Goal: Task Accomplishment & Management: Use online tool/utility

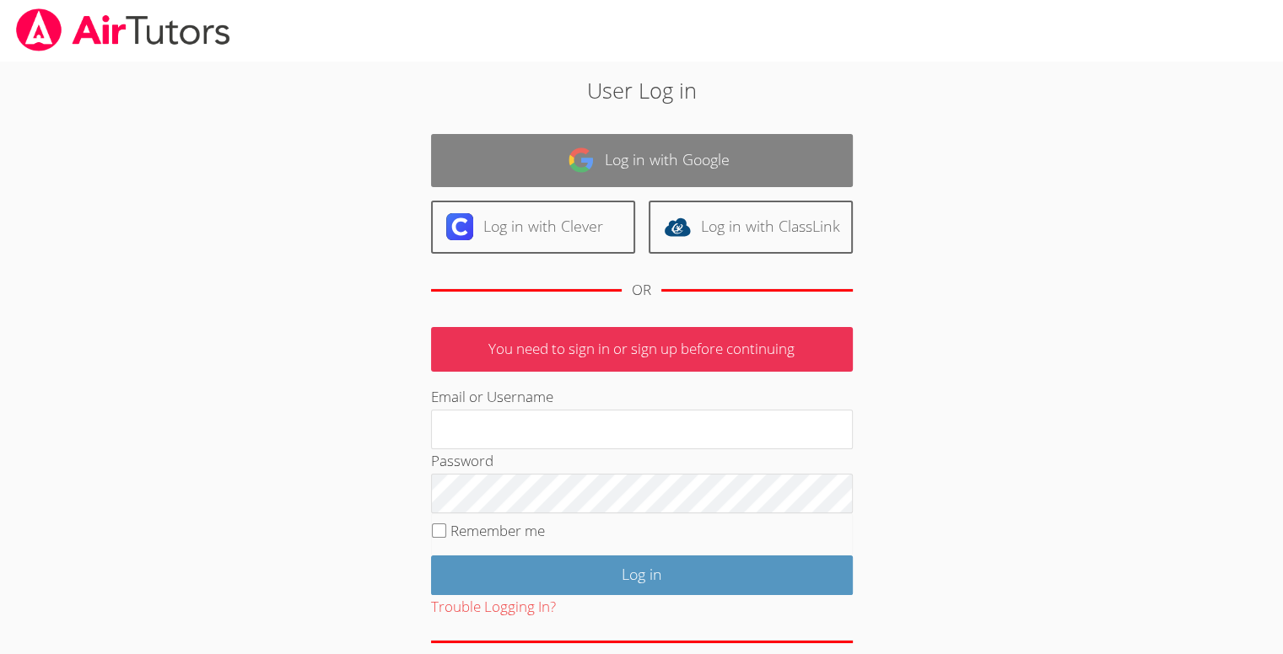
click at [499, 159] on link "Log in with Google" at bounding box center [642, 160] width 422 height 53
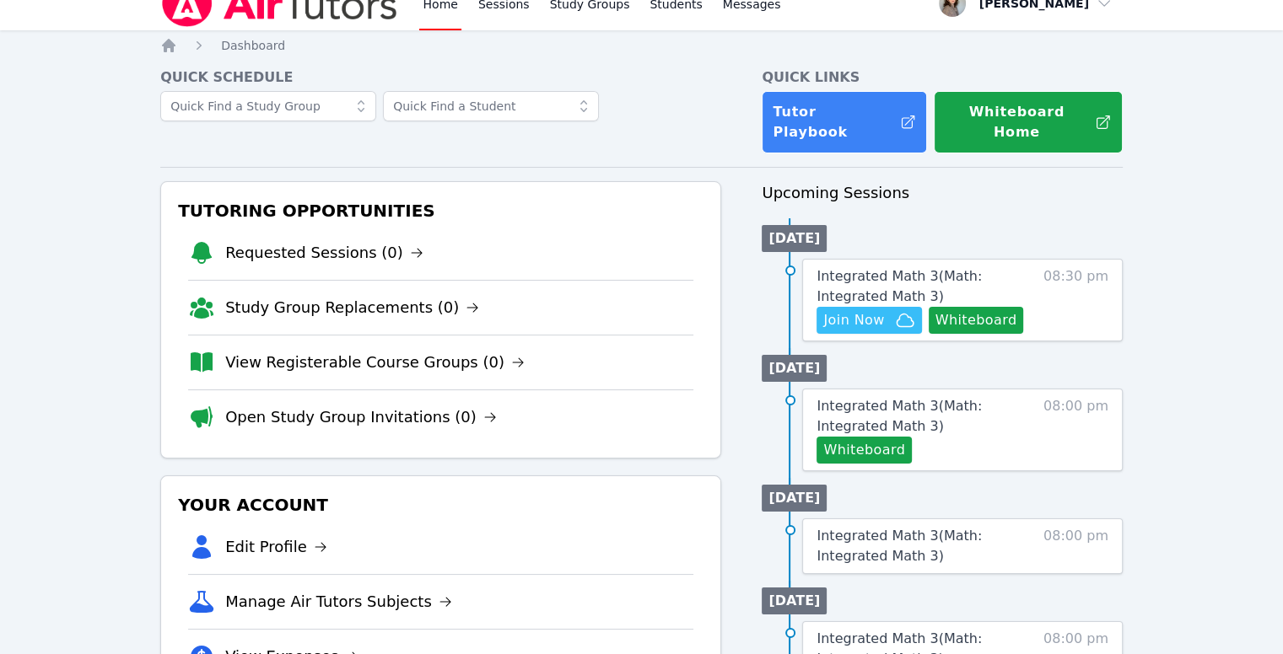
scroll to position [25, 0]
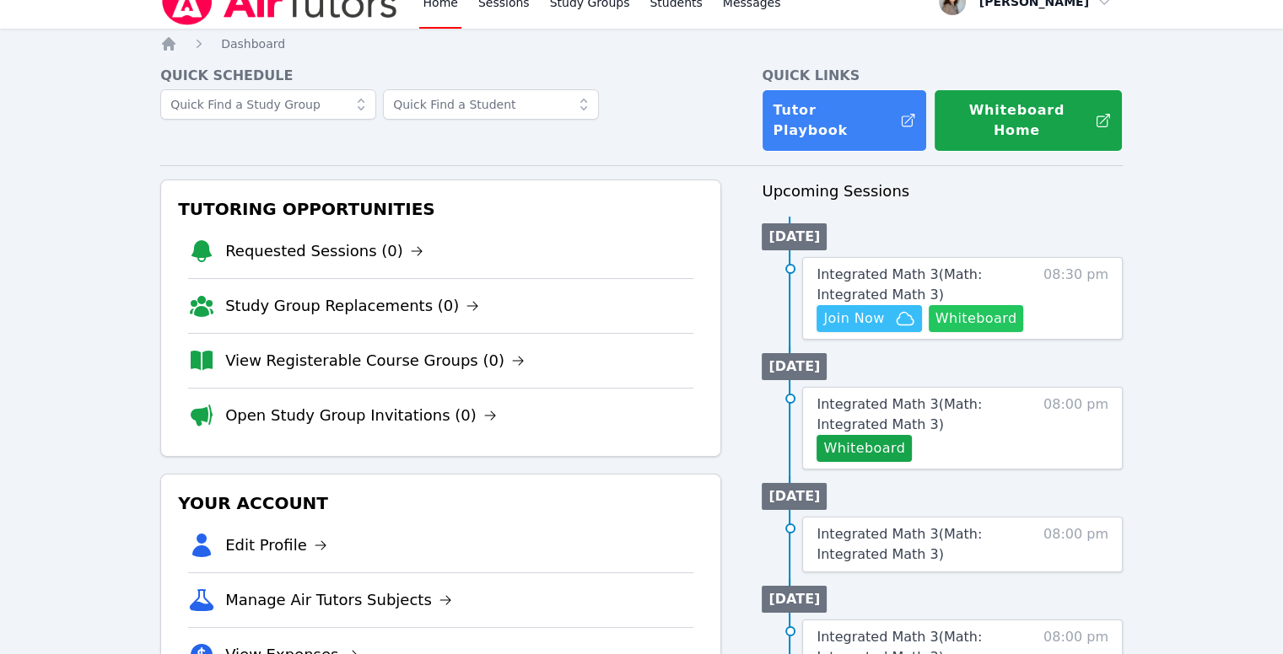
click at [934, 305] on button "Whiteboard" at bounding box center [975, 318] width 95 height 27
click at [887, 309] on span "Join Now" at bounding box center [868, 319] width 91 height 20
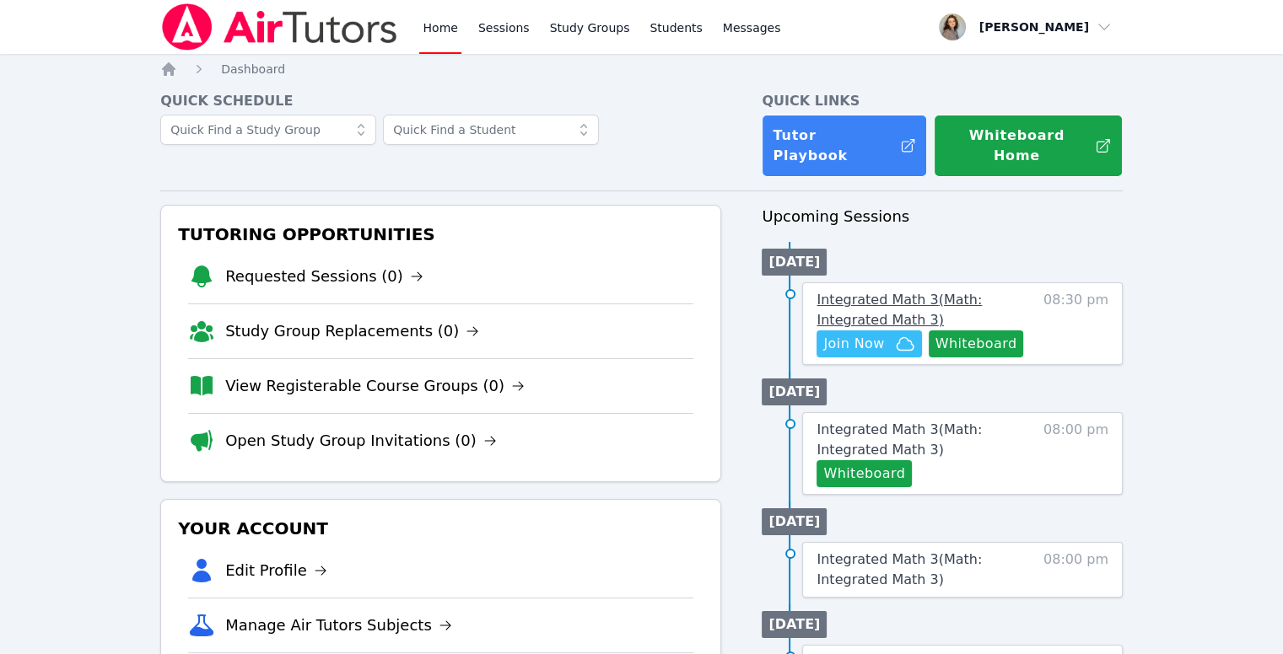
click at [874, 292] on span "Integrated Math 3 ( Math: Integrated Math 3 )" at bounding box center [898, 310] width 165 height 36
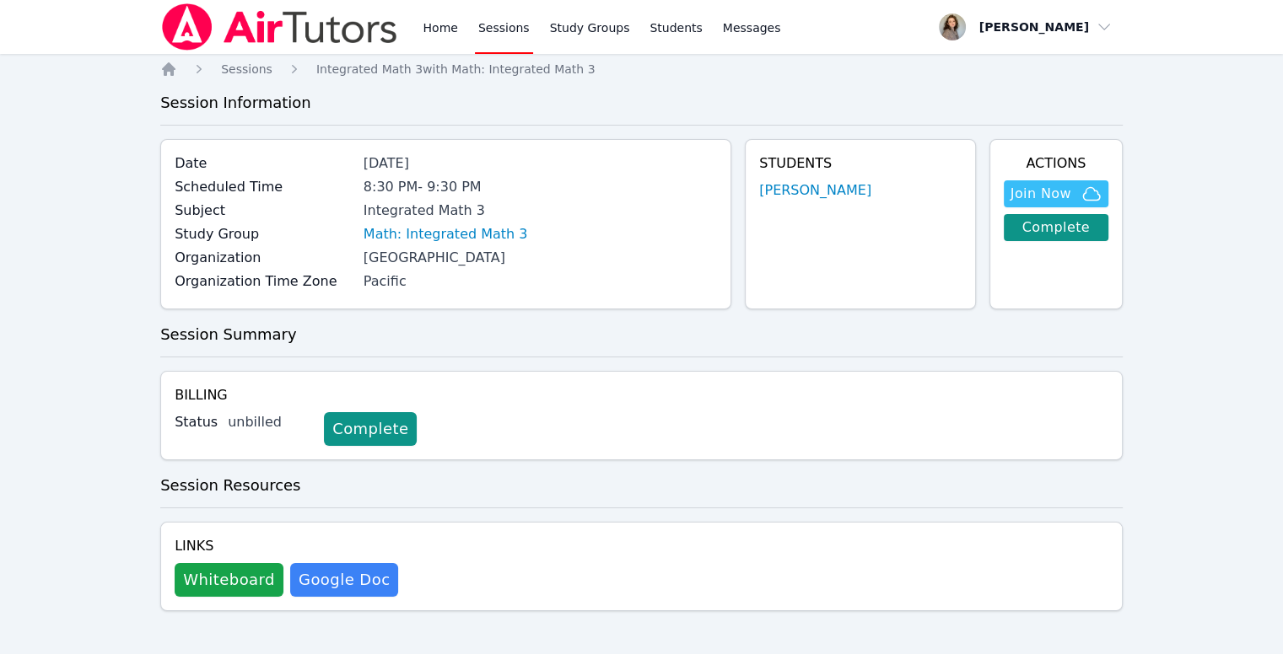
scroll to position [3, 0]
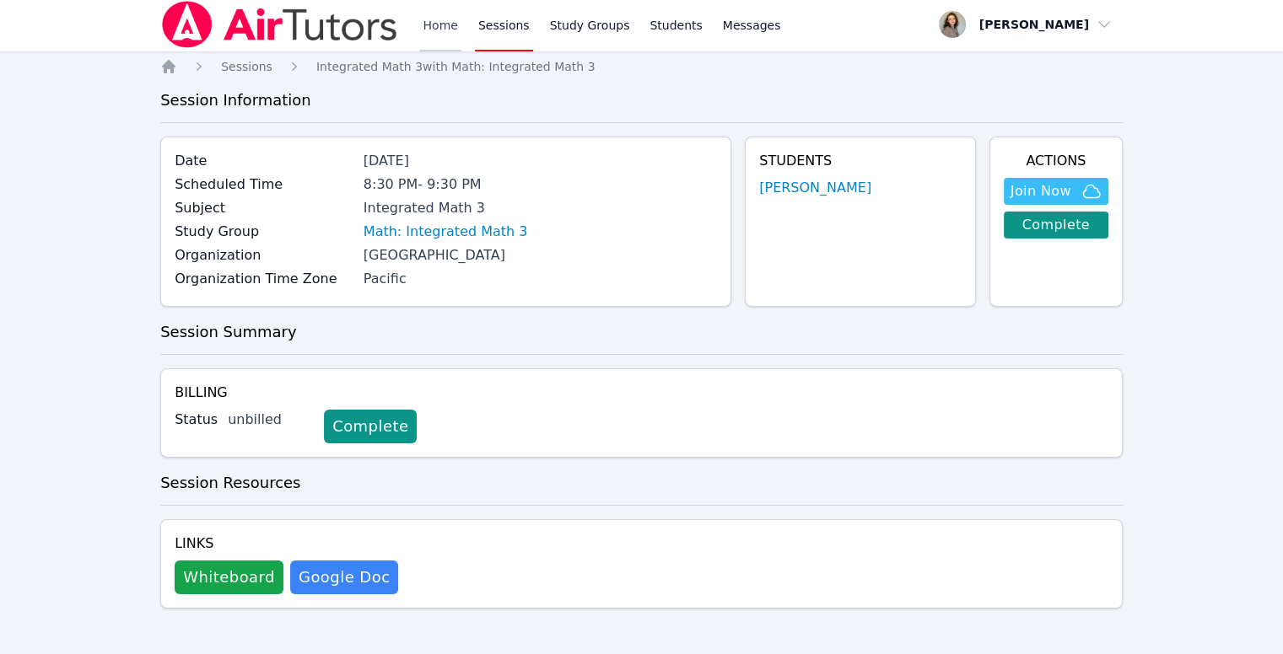
click at [428, 24] on link "Home" at bounding box center [439, 24] width 41 height 54
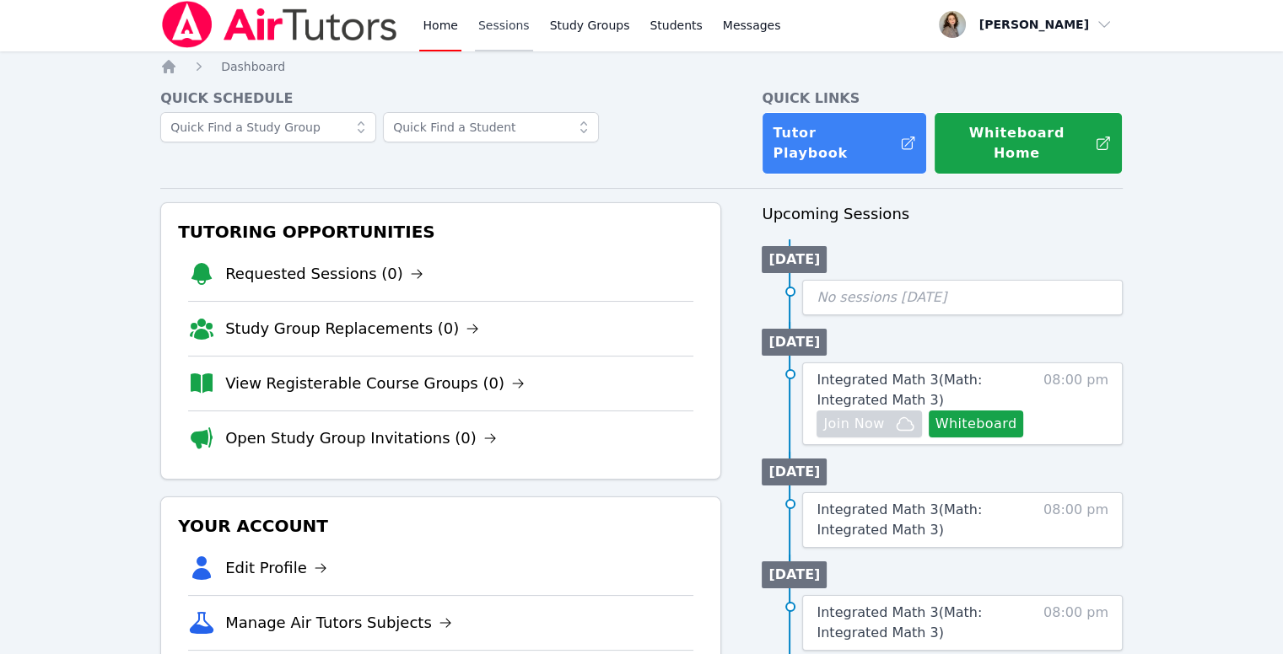
click at [509, 44] on link "Sessions" at bounding box center [504, 24] width 58 height 54
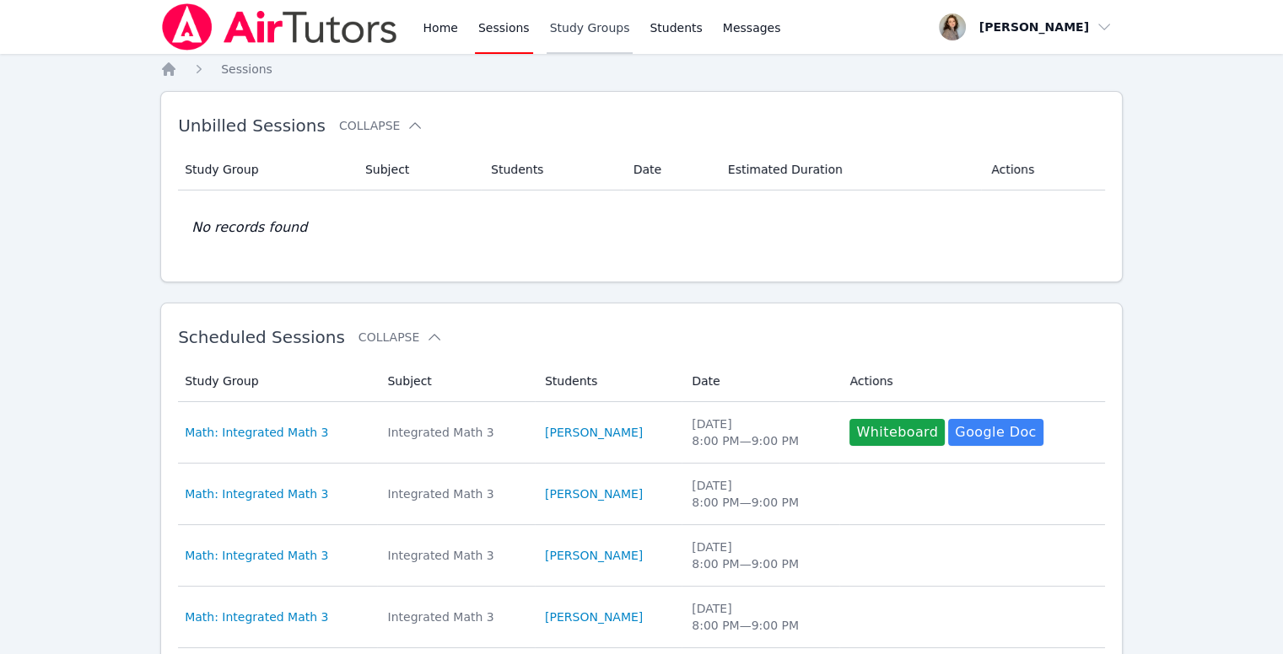
click at [578, 18] on link "Study Groups" at bounding box center [589, 27] width 87 height 54
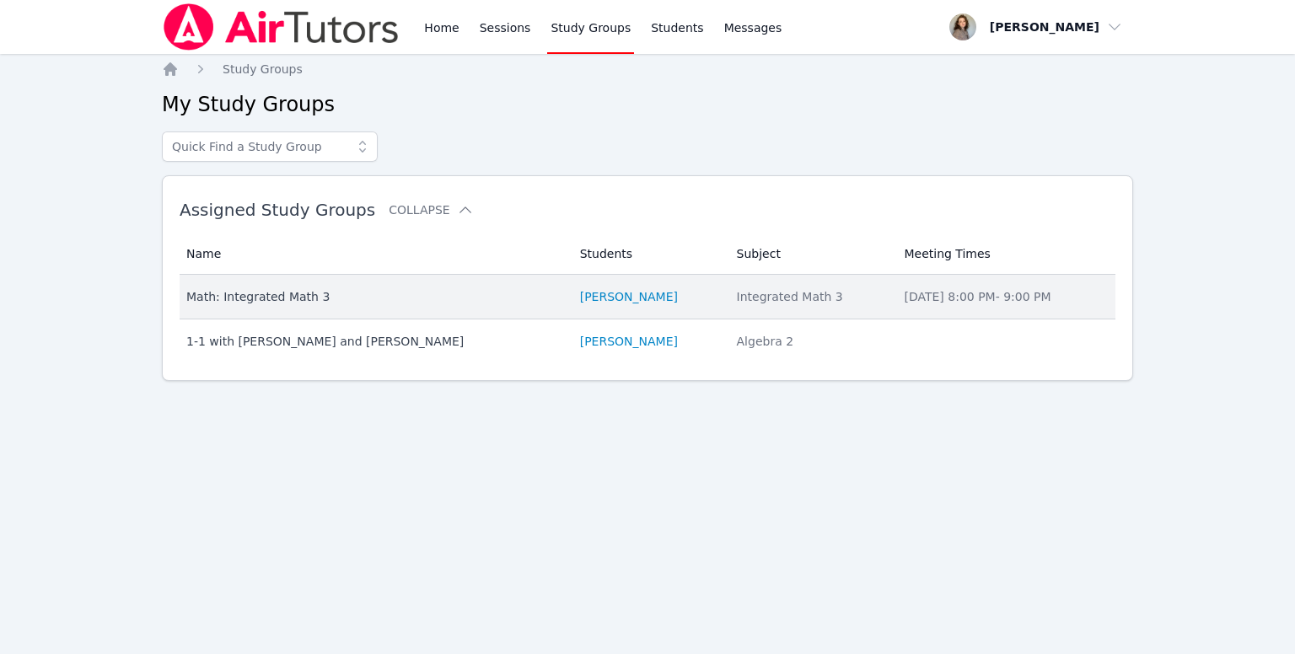
click at [503, 302] on div "Math: Integrated Math 3" at bounding box center [373, 296] width 374 height 17
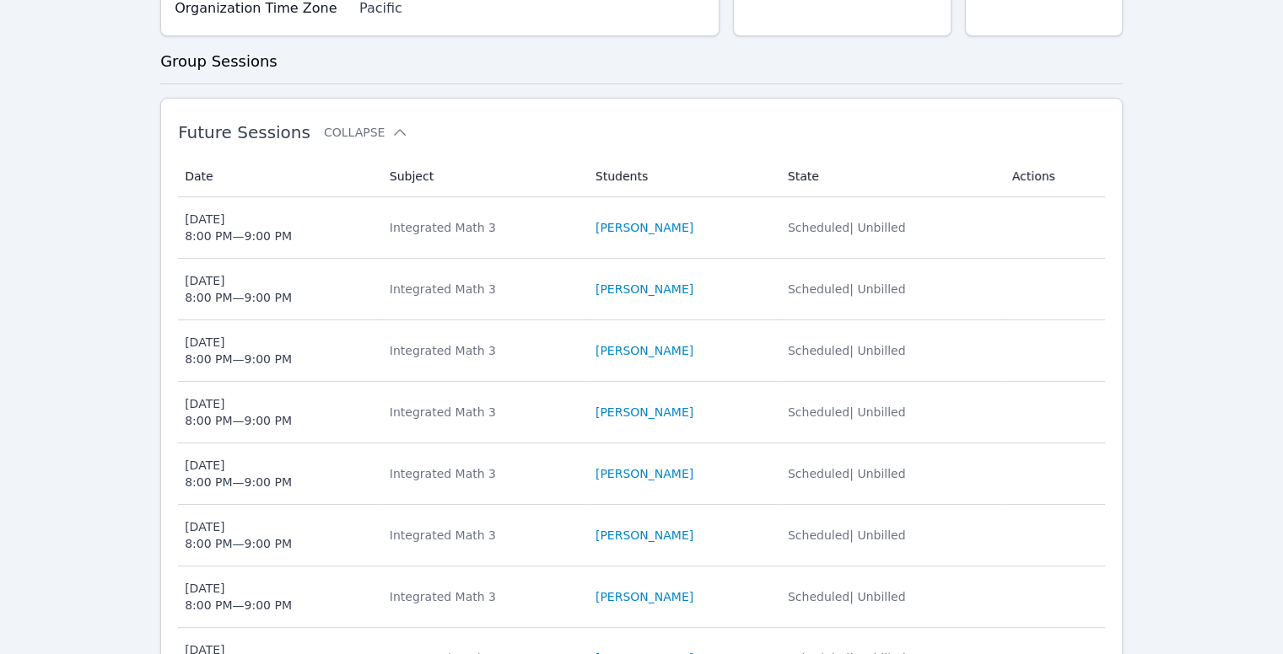
scroll to position [772, 0]
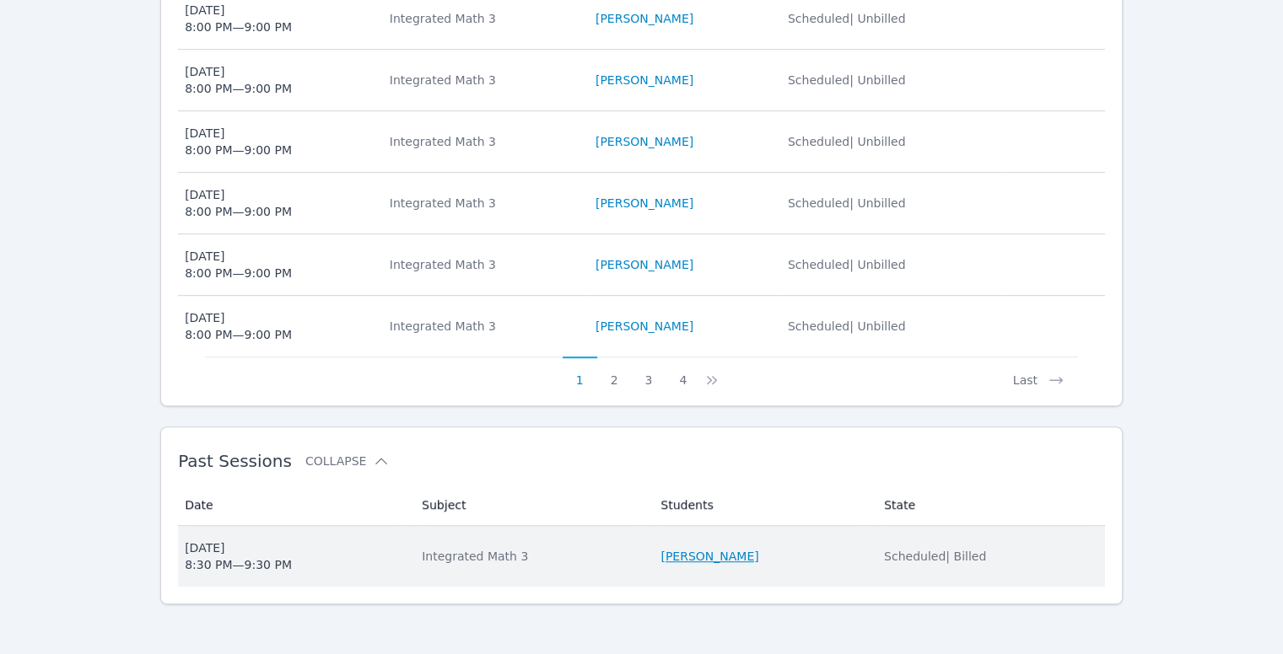
click at [741, 557] on link "[PERSON_NAME]" at bounding box center [709, 556] width 98 height 17
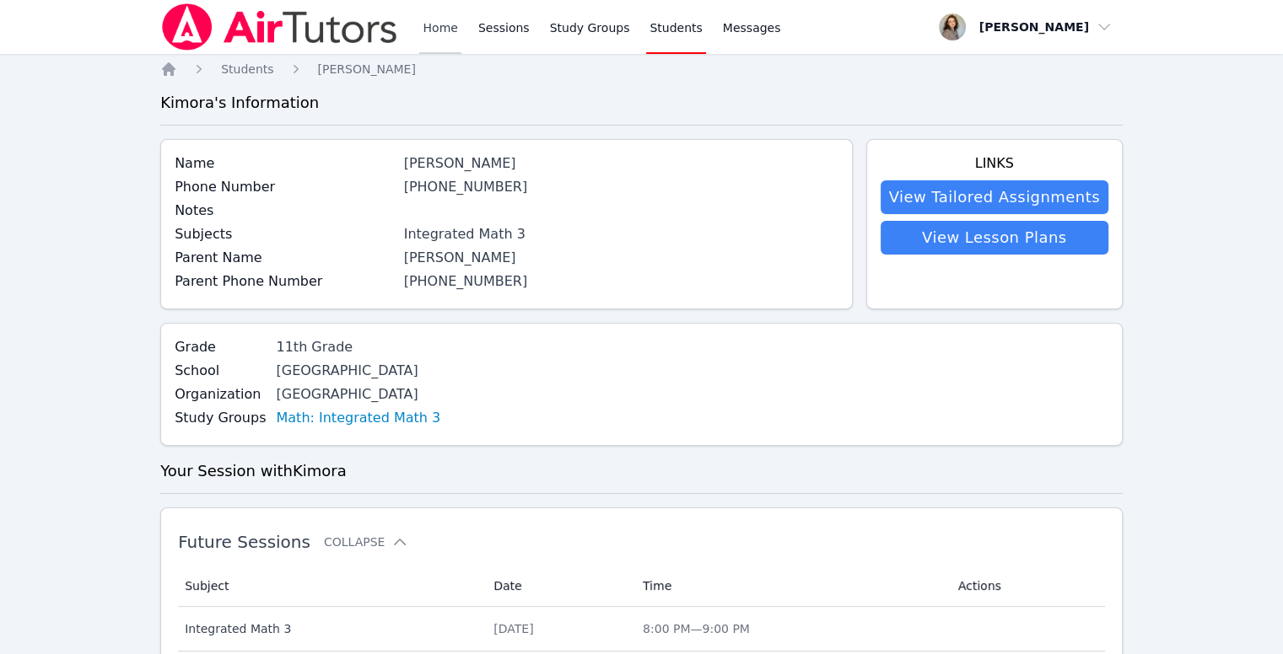
click at [437, 30] on link "Home" at bounding box center [439, 27] width 41 height 54
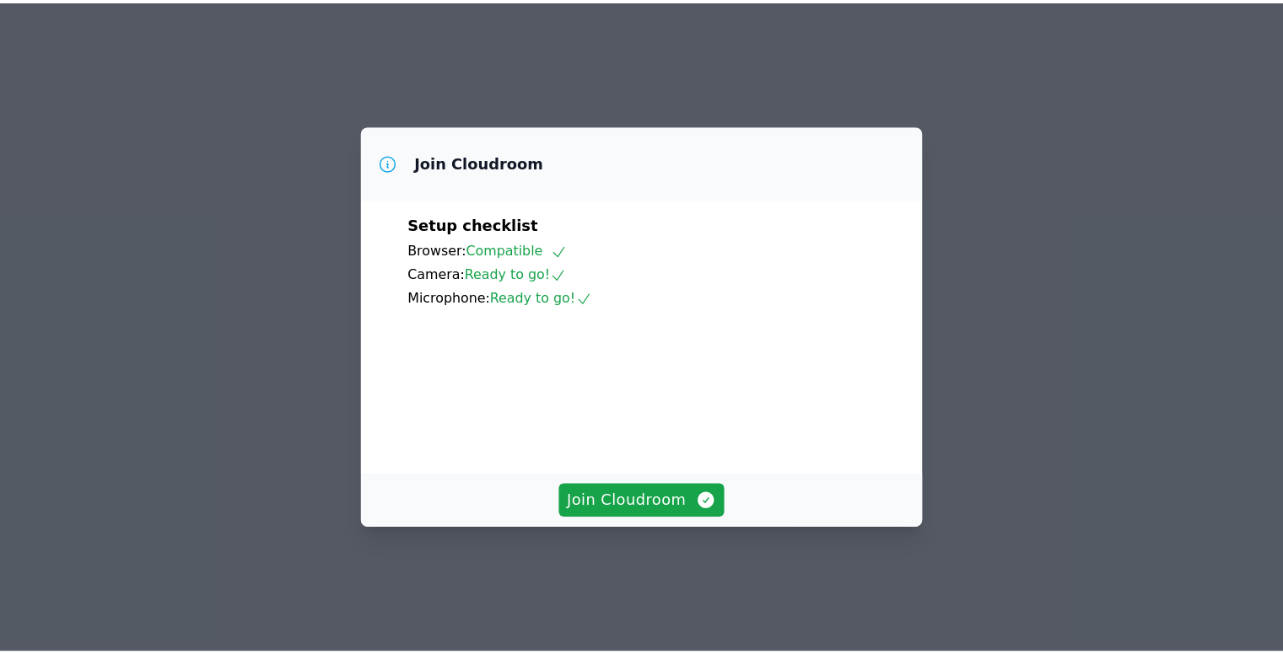
scroll to position [78, 0]
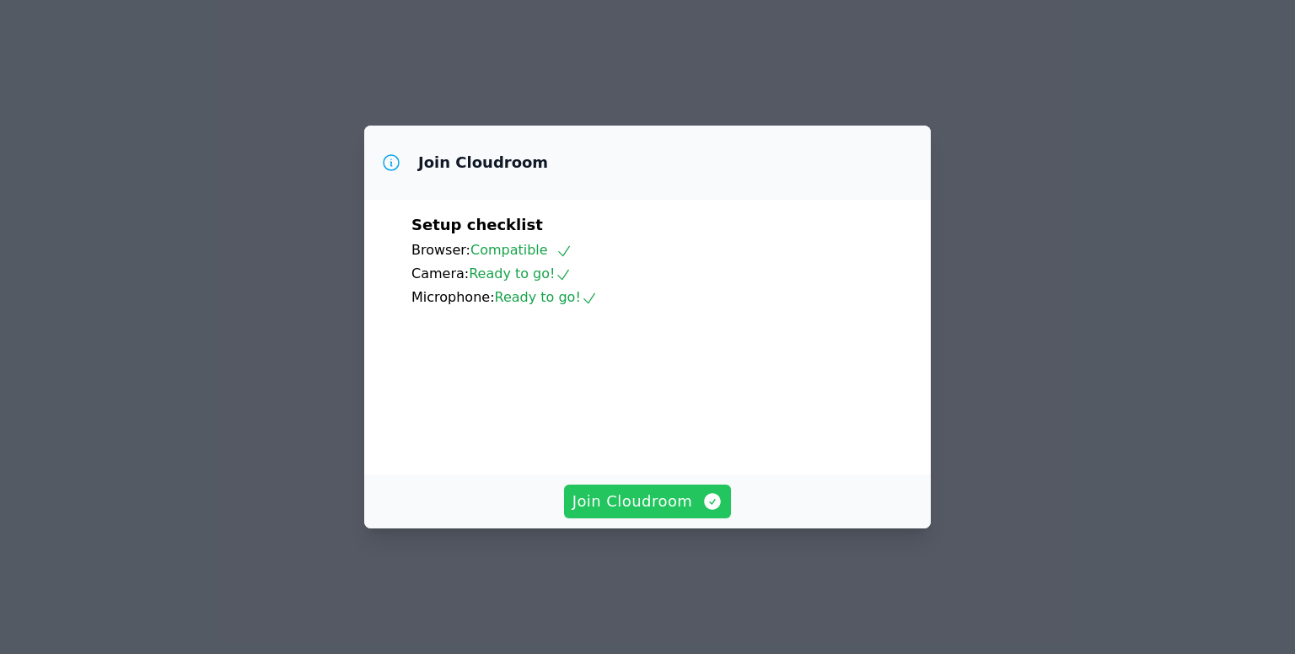
click at [641, 514] on span "Join Cloudroom" at bounding box center [648, 502] width 151 height 24
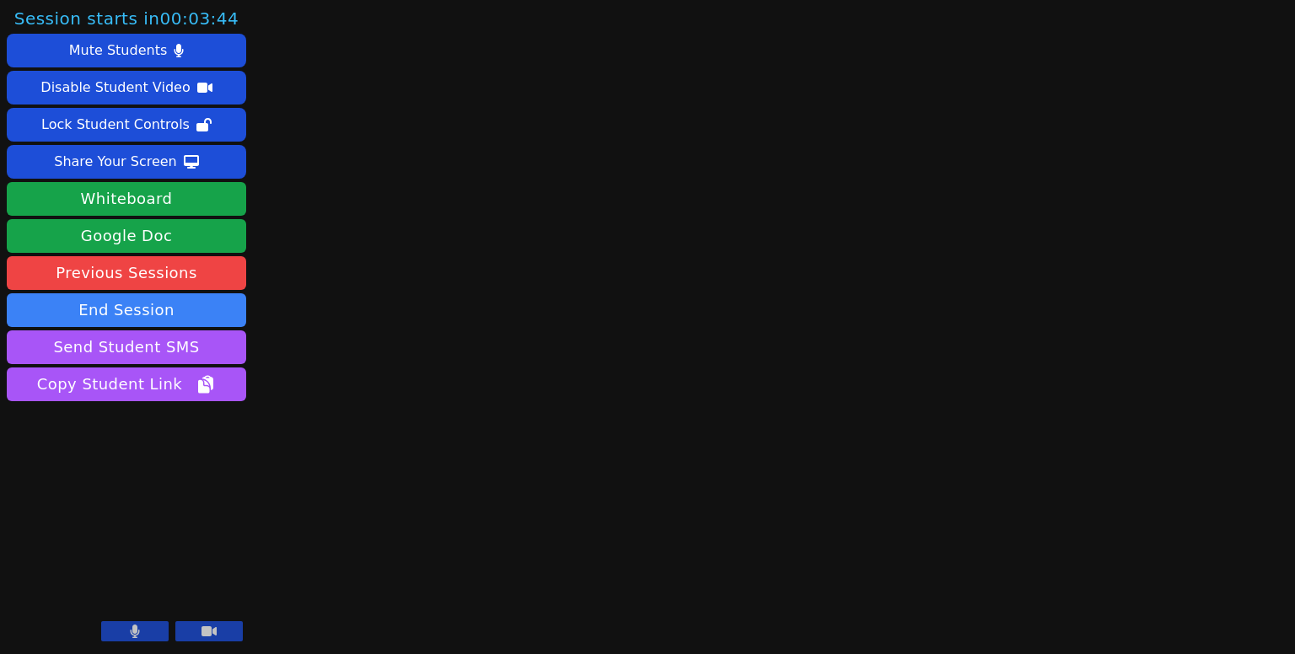
click at [152, 629] on button at bounding box center [134, 632] width 67 height 20
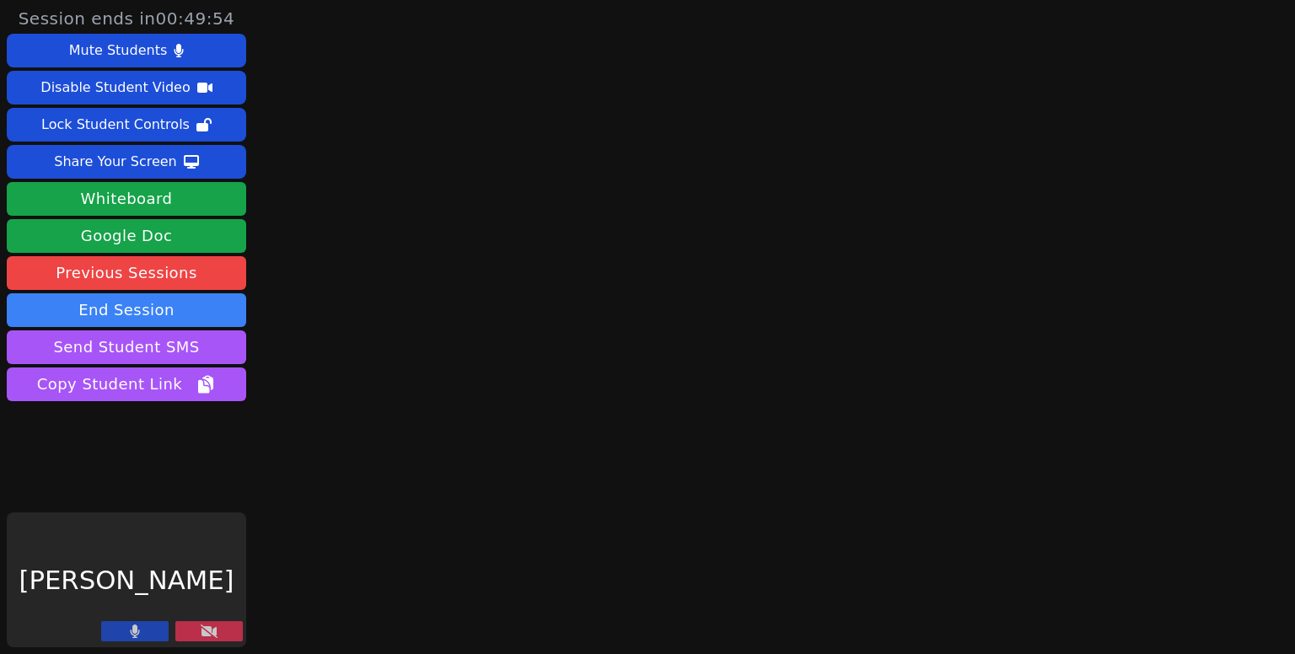
click at [213, 625] on button at bounding box center [208, 632] width 67 height 20
click at [141, 628] on button at bounding box center [134, 632] width 67 height 20
click at [196, 629] on button at bounding box center [208, 632] width 67 height 20
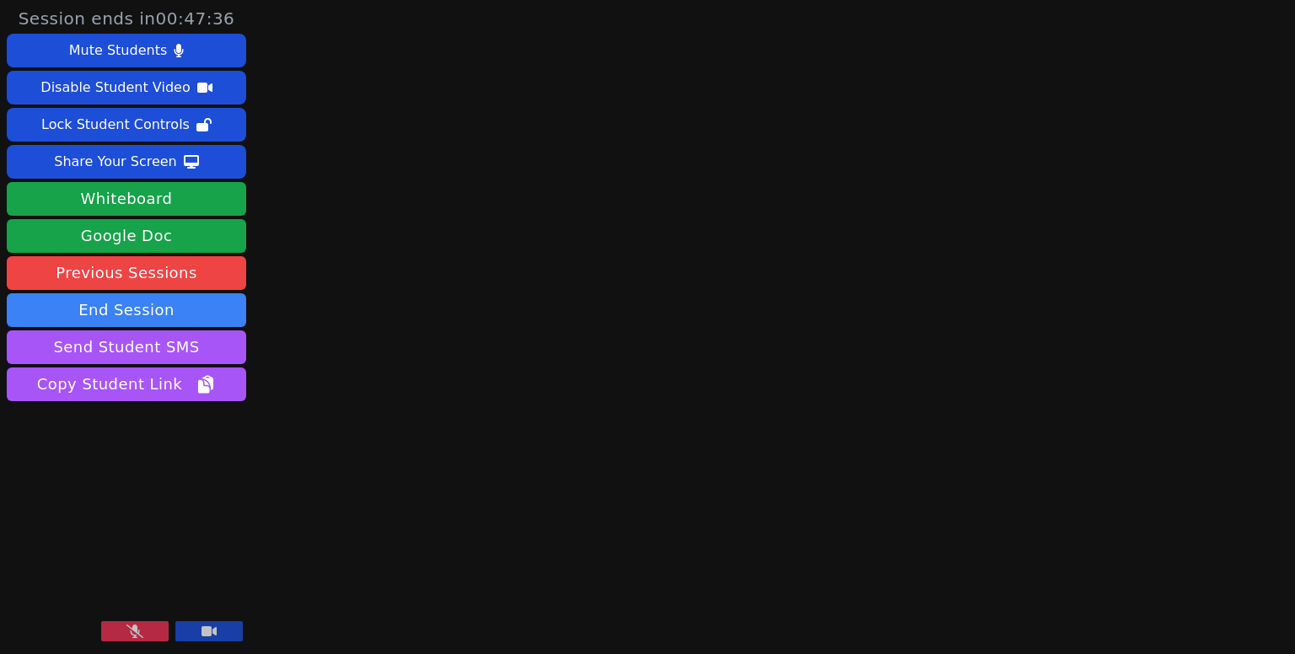
click at [220, 628] on button at bounding box center [208, 632] width 67 height 20
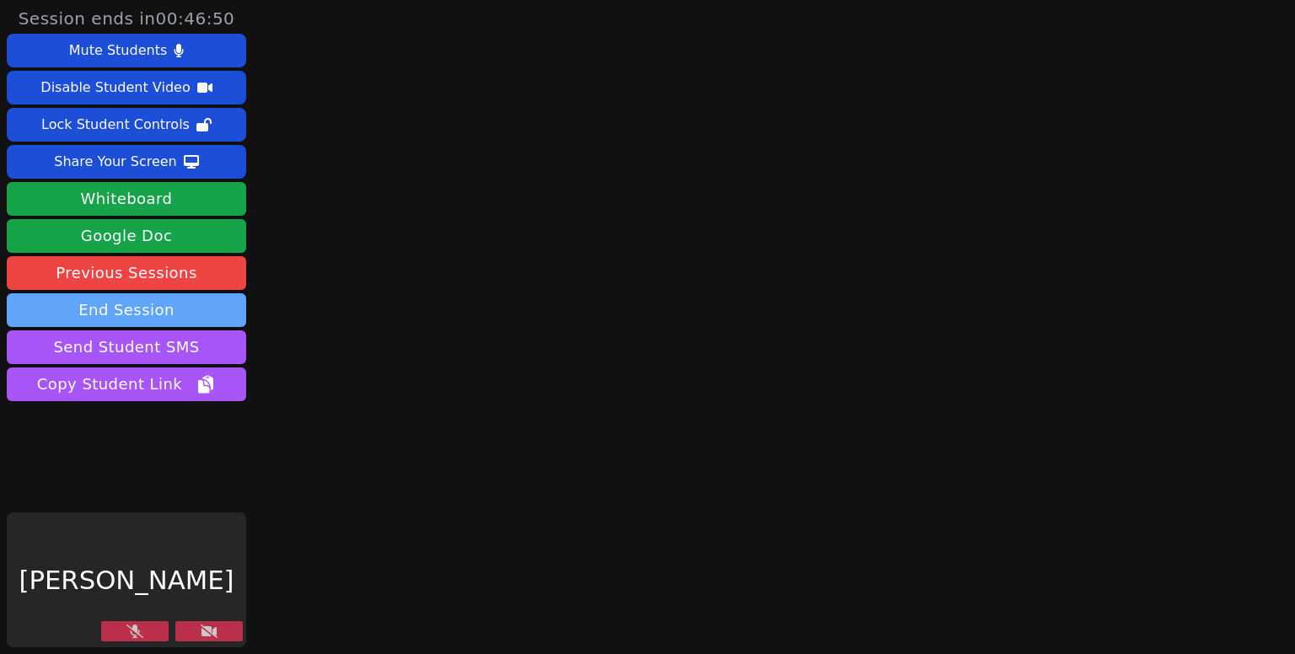
click at [153, 308] on button "End Session" at bounding box center [126, 310] width 239 height 34
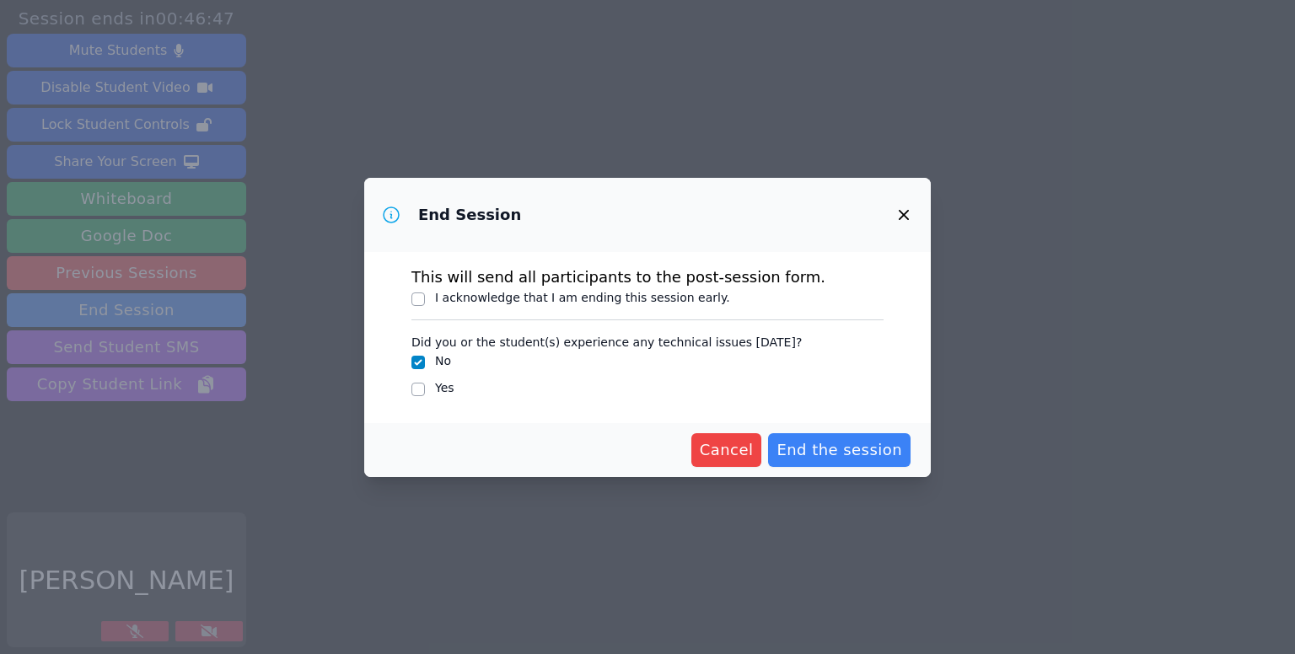
click at [483, 292] on label "I acknowledge that I am ending this session early." at bounding box center [582, 297] width 295 height 13
click at [425, 293] on input "I acknowledge that I am ending this session early." at bounding box center [418, 299] width 13 height 13
checkbox input "true"
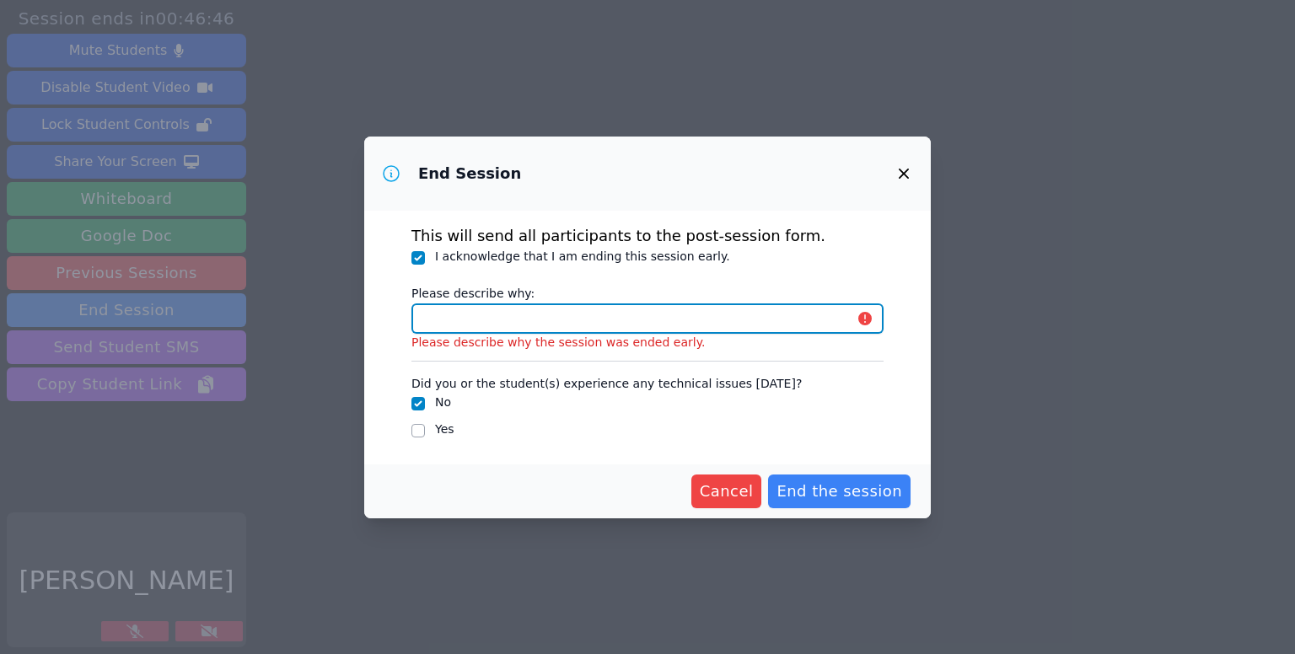
click at [466, 319] on input "Please describe why:" at bounding box center [648, 319] width 472 height 30
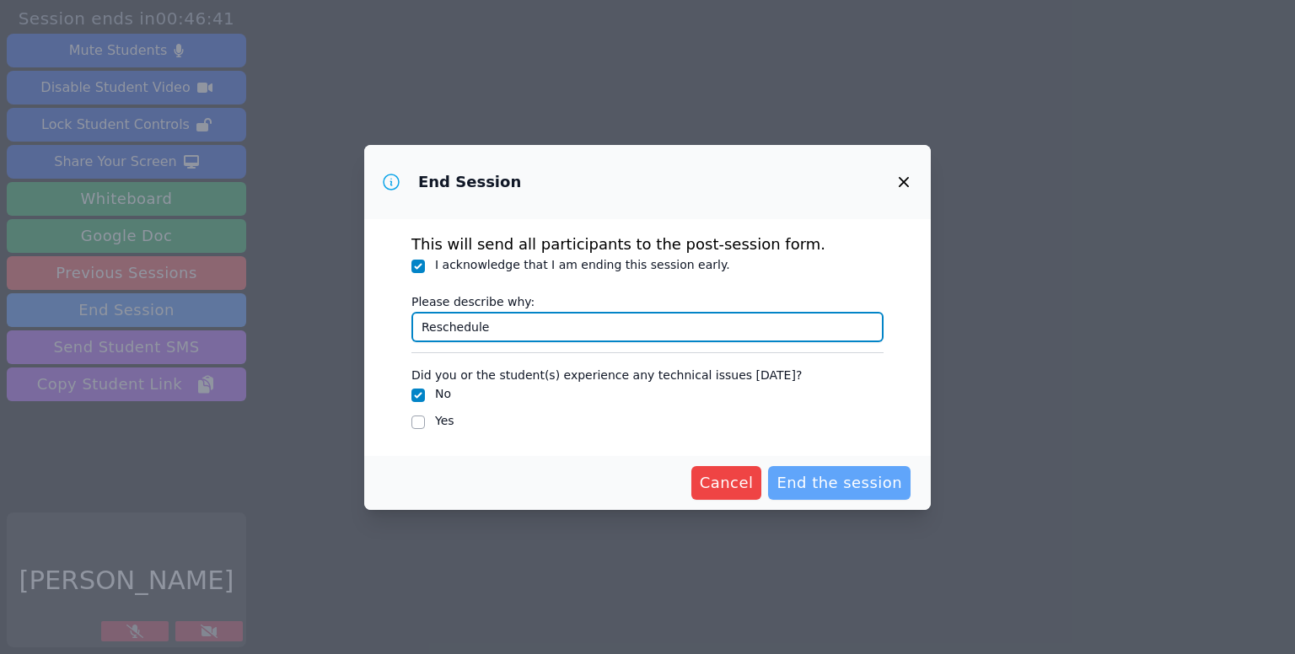
type input "Reschedule"
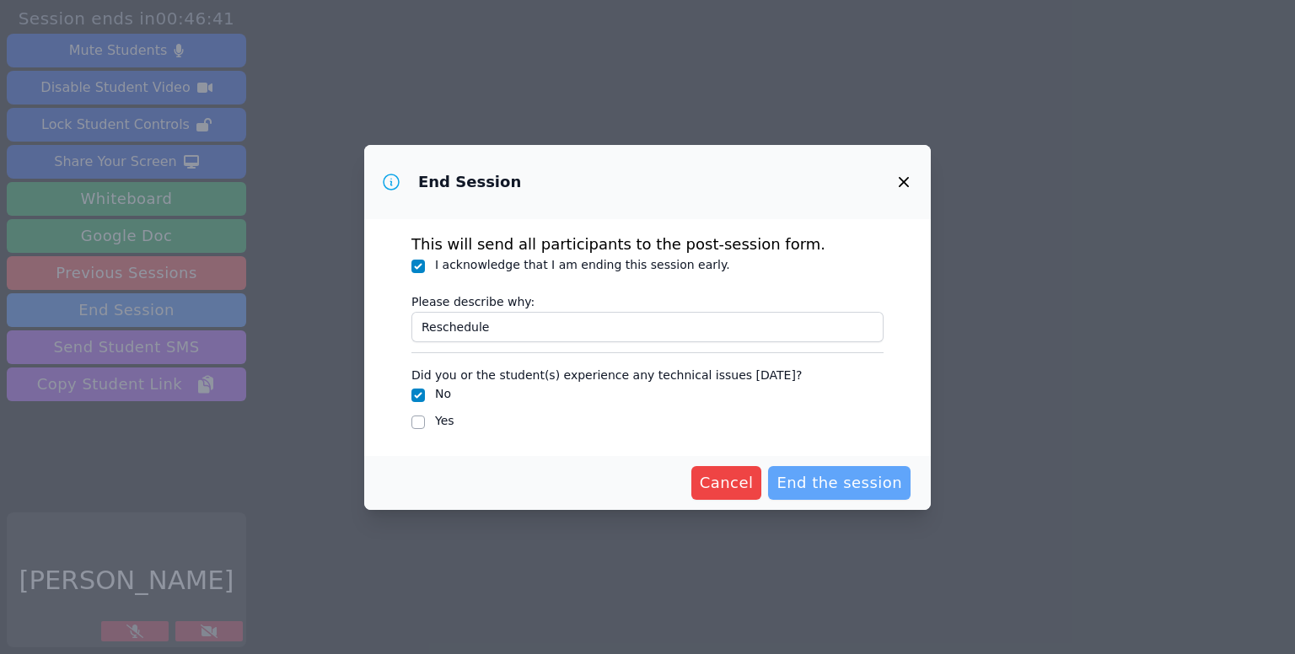
click at [874, 471] on span "End the session" at bounding box center [840, 483] width 126 height 24
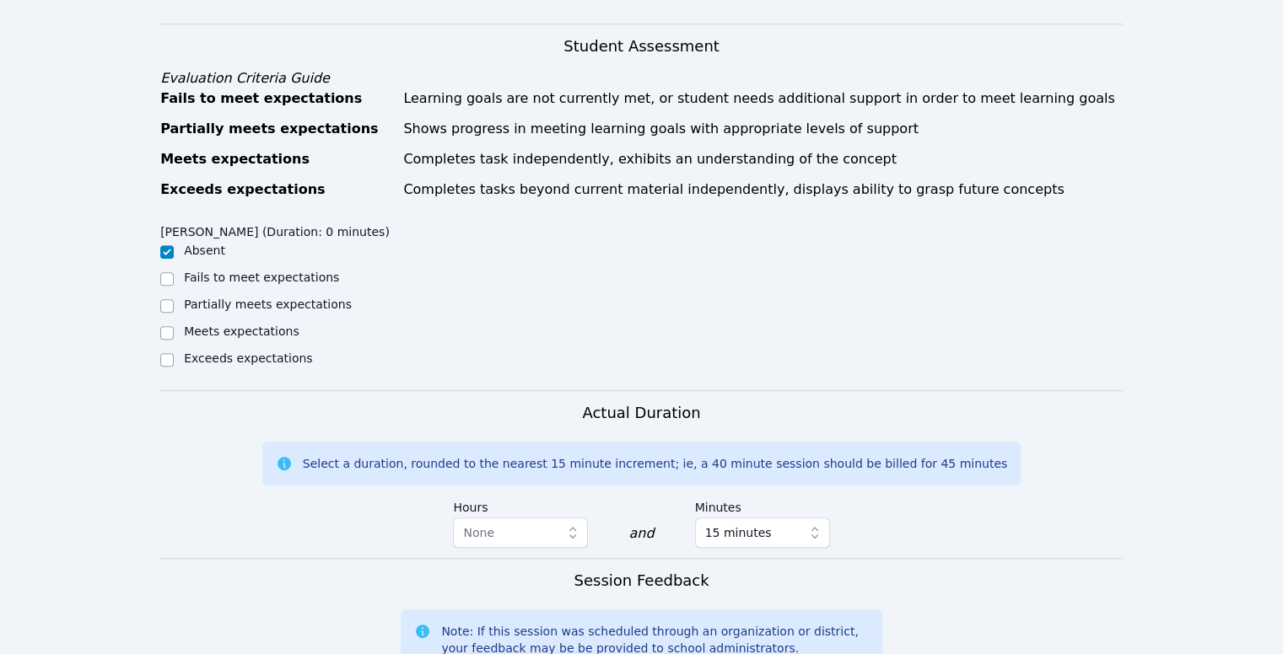
scroll to position [1022, 0]
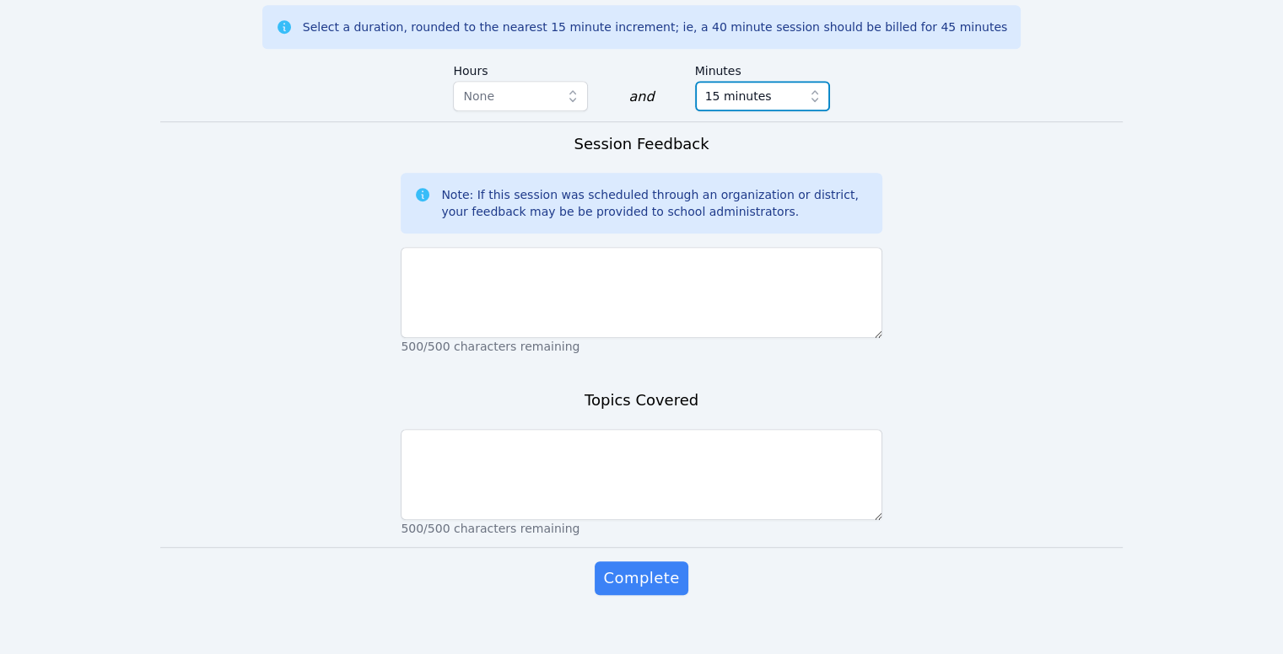
click at [737, 88] on button "15 minutes" at bounding box center [762, 96] width 135 height 30
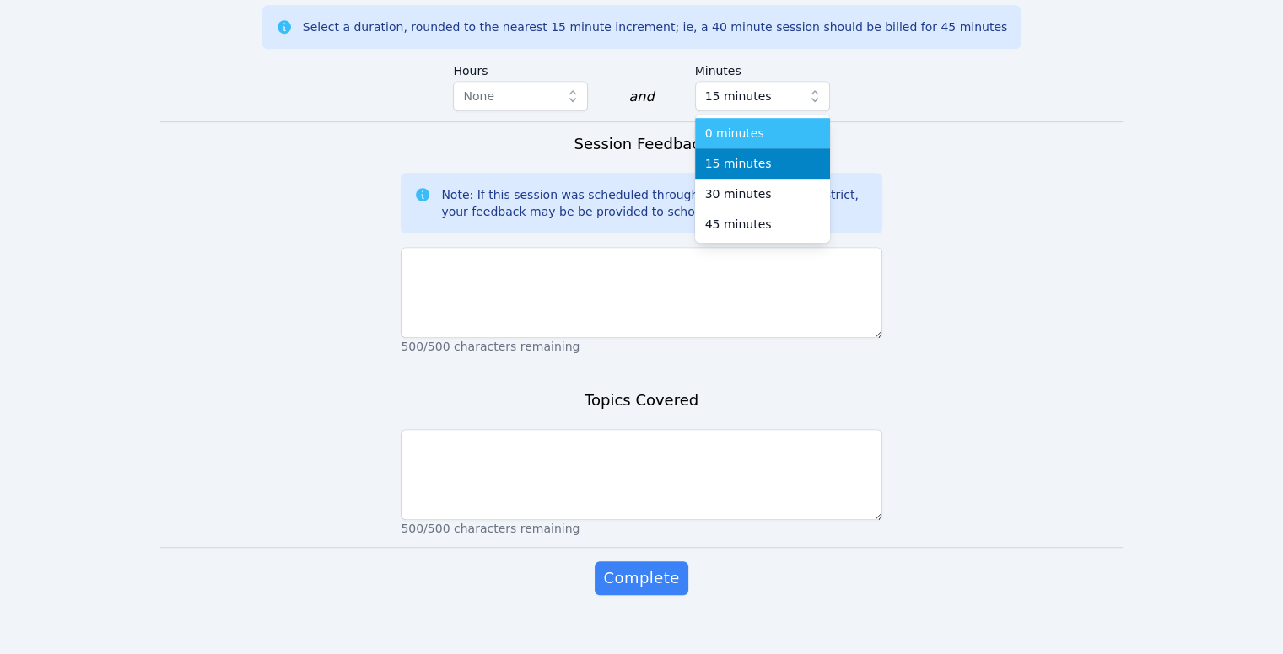
click at [732, 125] on span "0 minutes" at bounding box center [734, 133] width 59 height 17
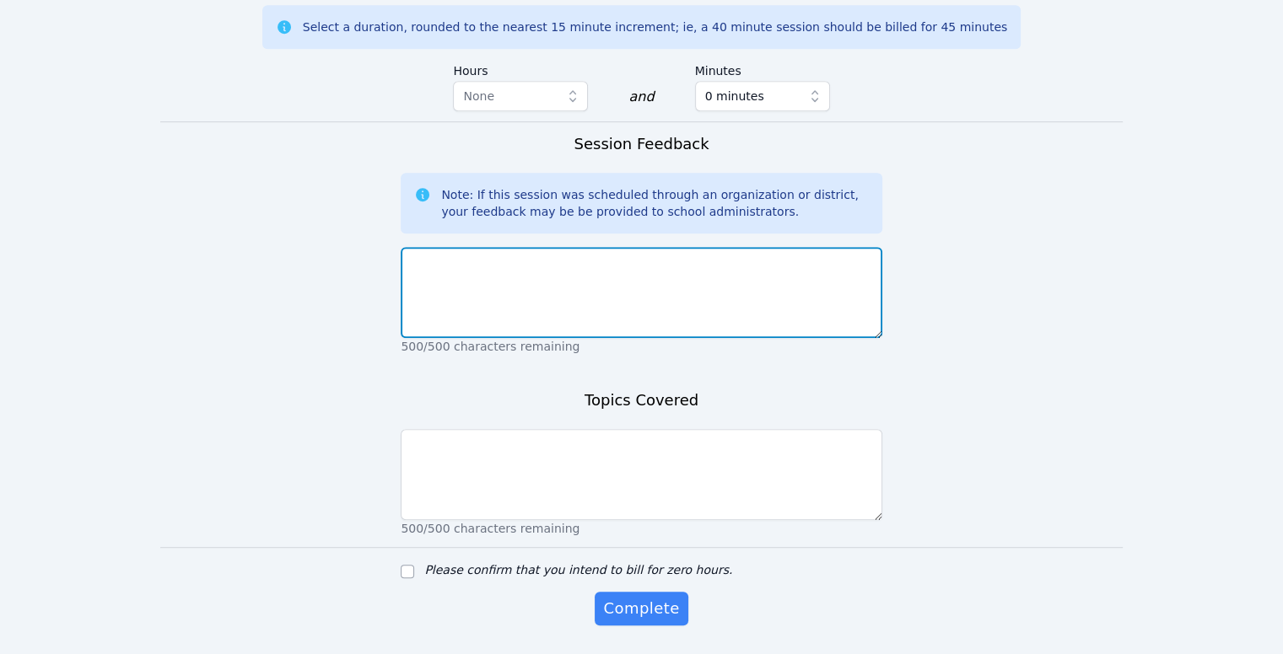
click at [603, 266] on textarea at bounding box center [641, 292] width 481 height 91
type textarea "Student had emergency come up and wnated to reschedule"
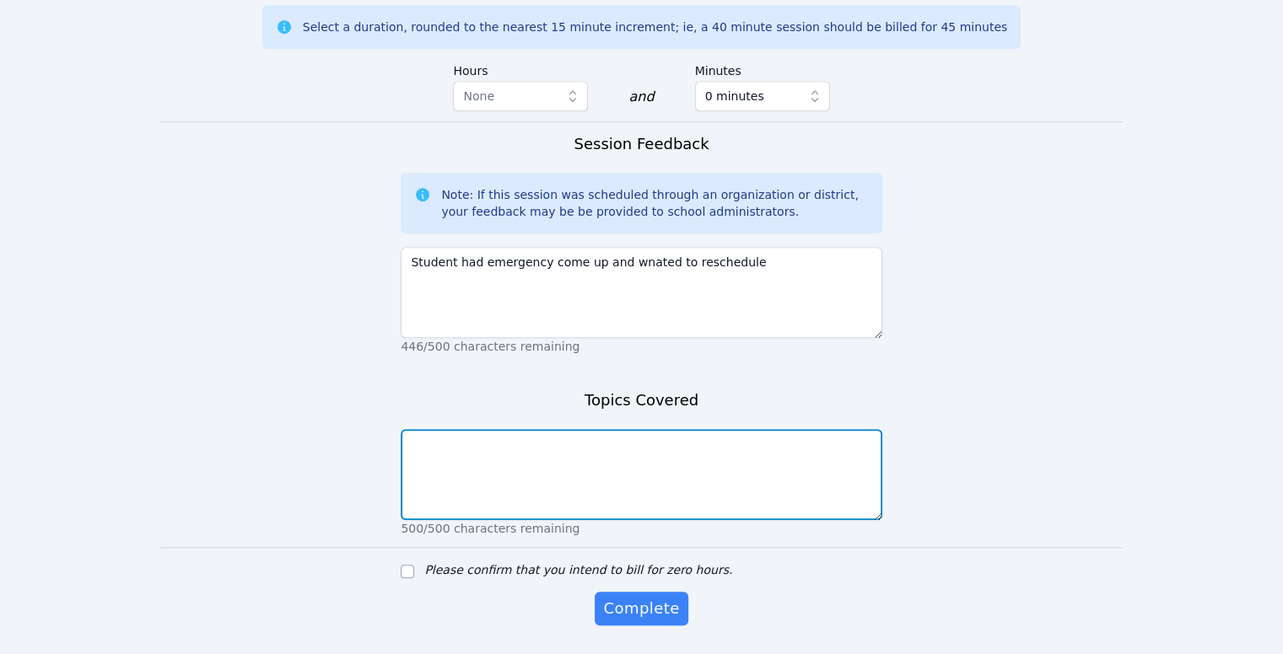
click at [553, 429] on textarea at bounding box center [641, 474] width 481 height 91
type textarea "N/A"
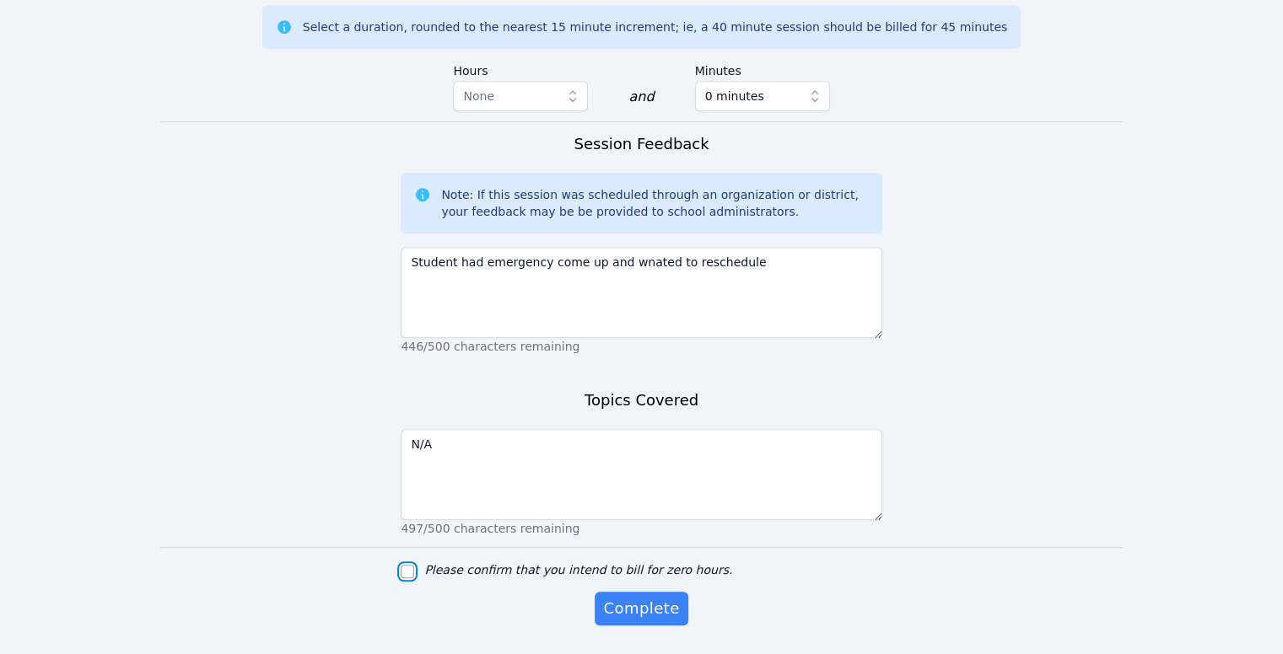
click at [413, 565] on input "Please confirm that you intend to bill for zero hours." at bounding box center [407, 571] width 13 height 13
checkbox input "true"
click at [654, 597] on span "Complete" at bounding box center [641, 609] width 76 height 24
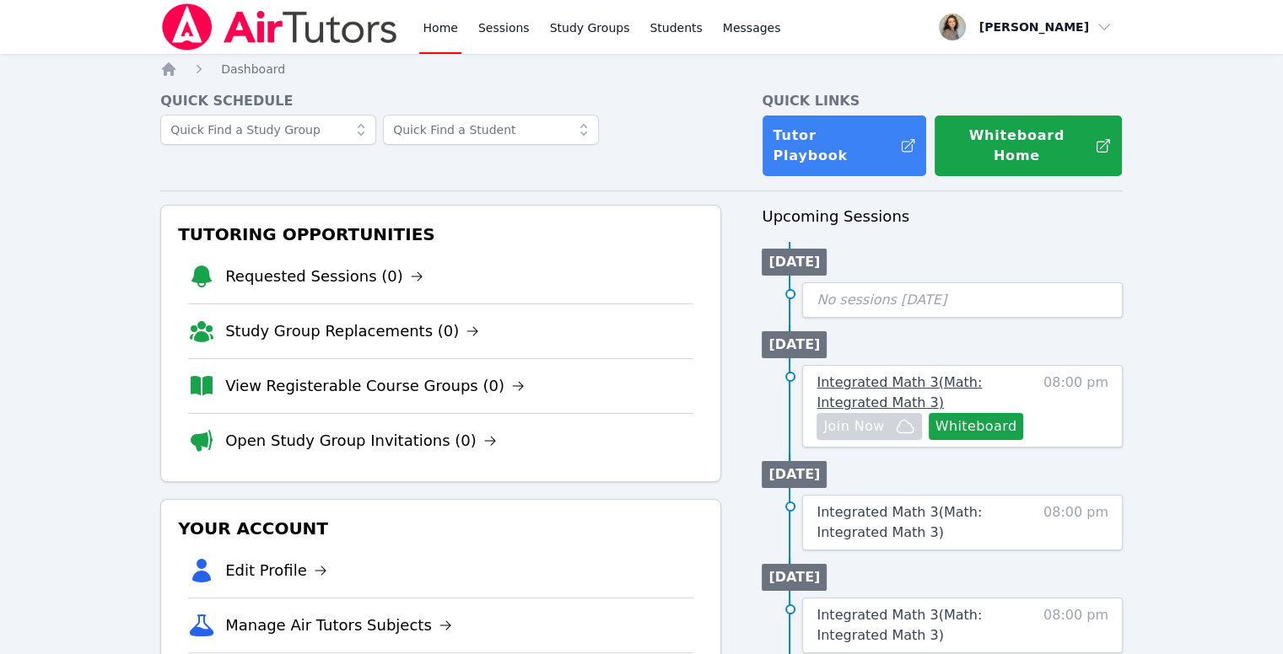
click at [857, 374] on span "Integrated Math 3 ( Math: Integrated Math 3 )" at bounding box center [898, 392] width 165 height 36
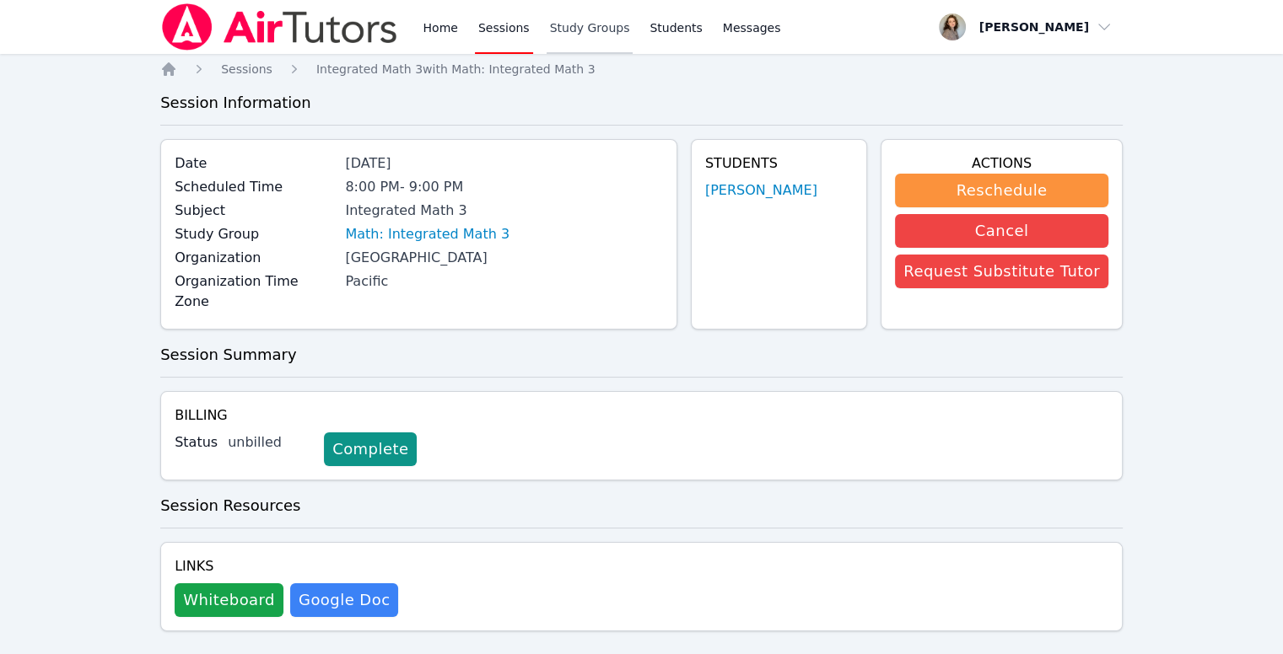
click at [578, 20] on link "Study Groups" at bounding box center [589, 27] width 87 height 54
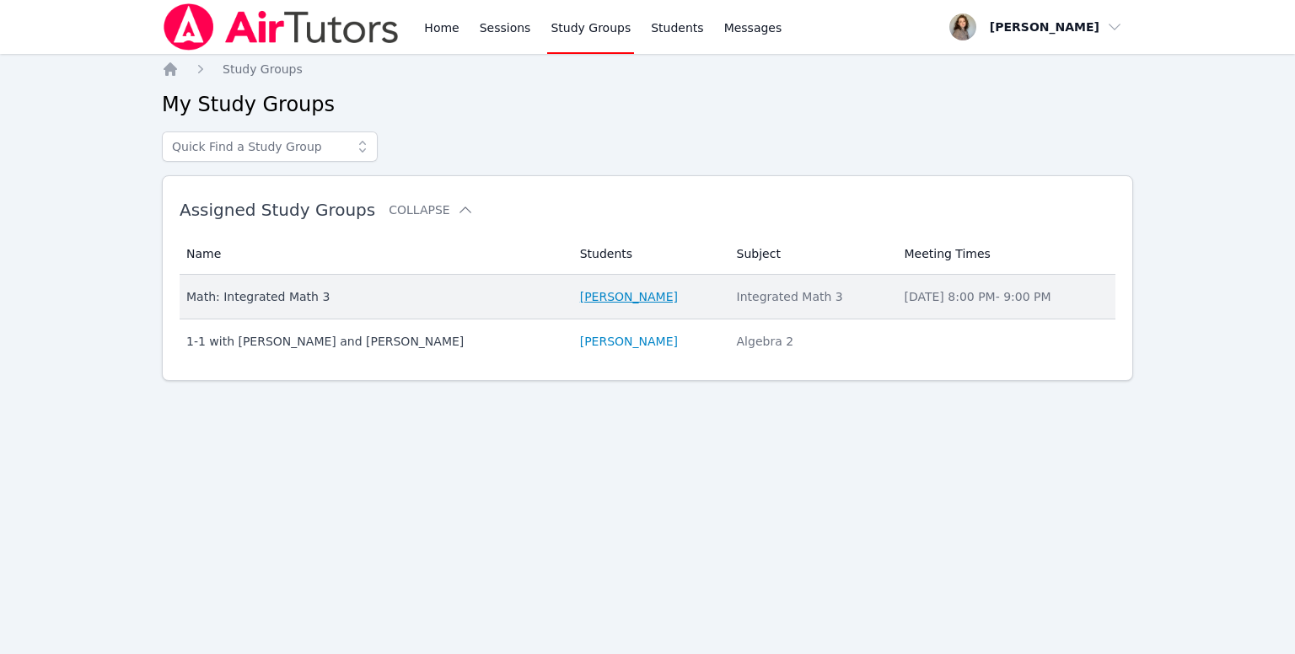
click at [589, 290] on link "[PERSON_NAME]" at bounding box center [629, 296] width 98 height 17
click at [212, 304] on div "Math: Integrated Math 3" at bounding box center [373, 296] width 374 height 17
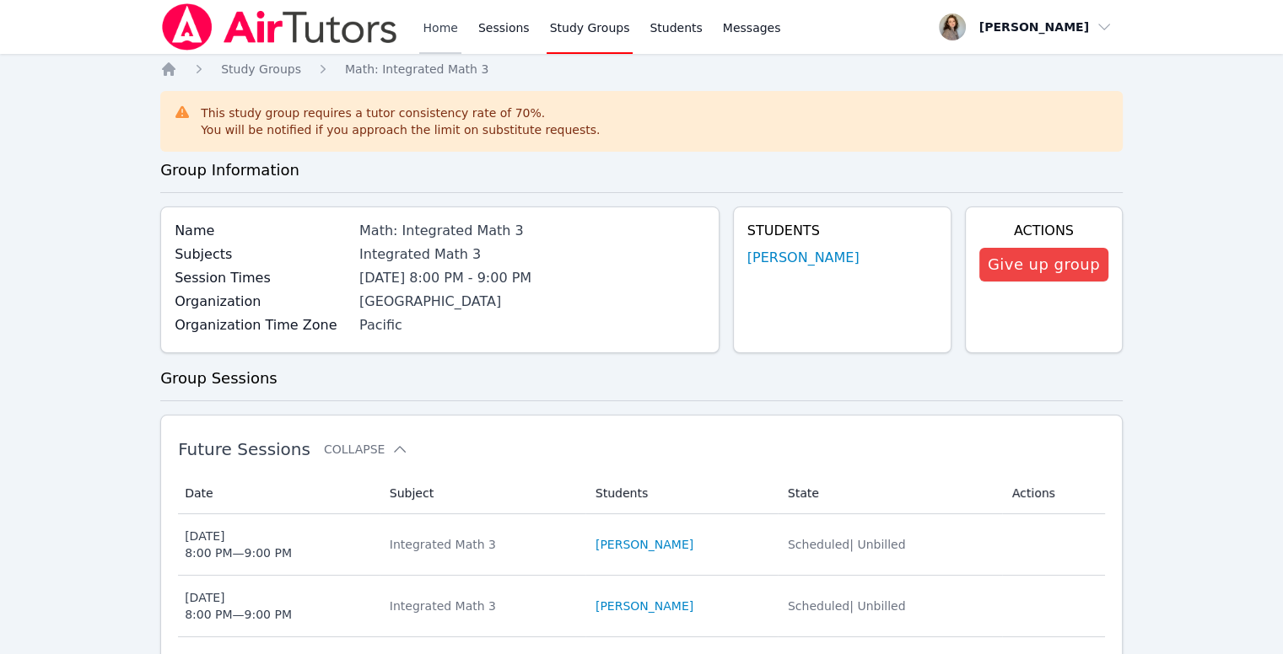
click at [457, 22] on link "Home" at bounding box center [439, 27] width 41 height 54
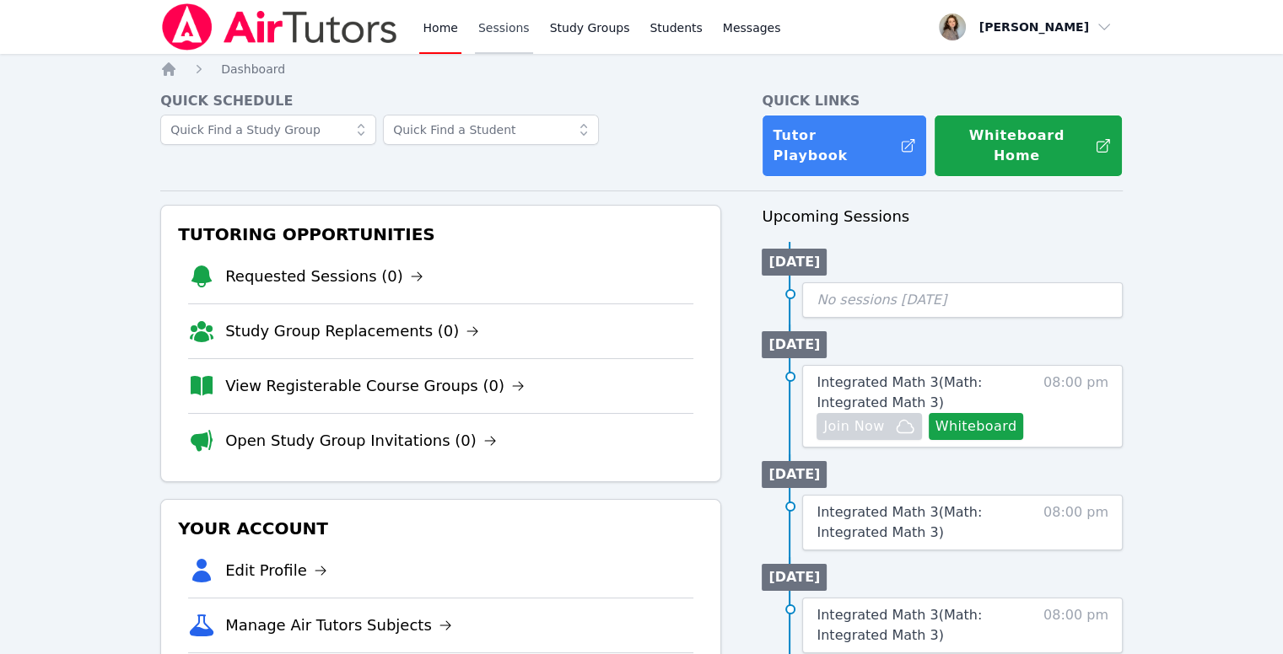
click at [518, 31] on link "Sessions" at bounding box center [504, 27] width 58 height 54
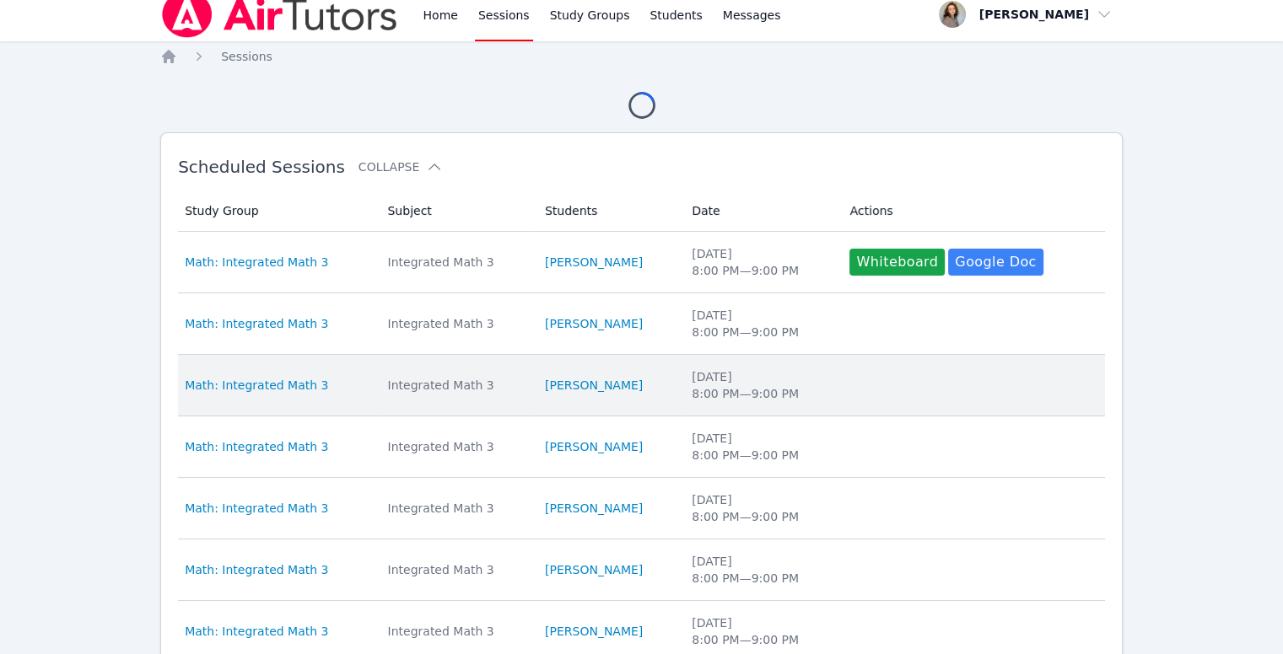
scroll to position [20, 0]
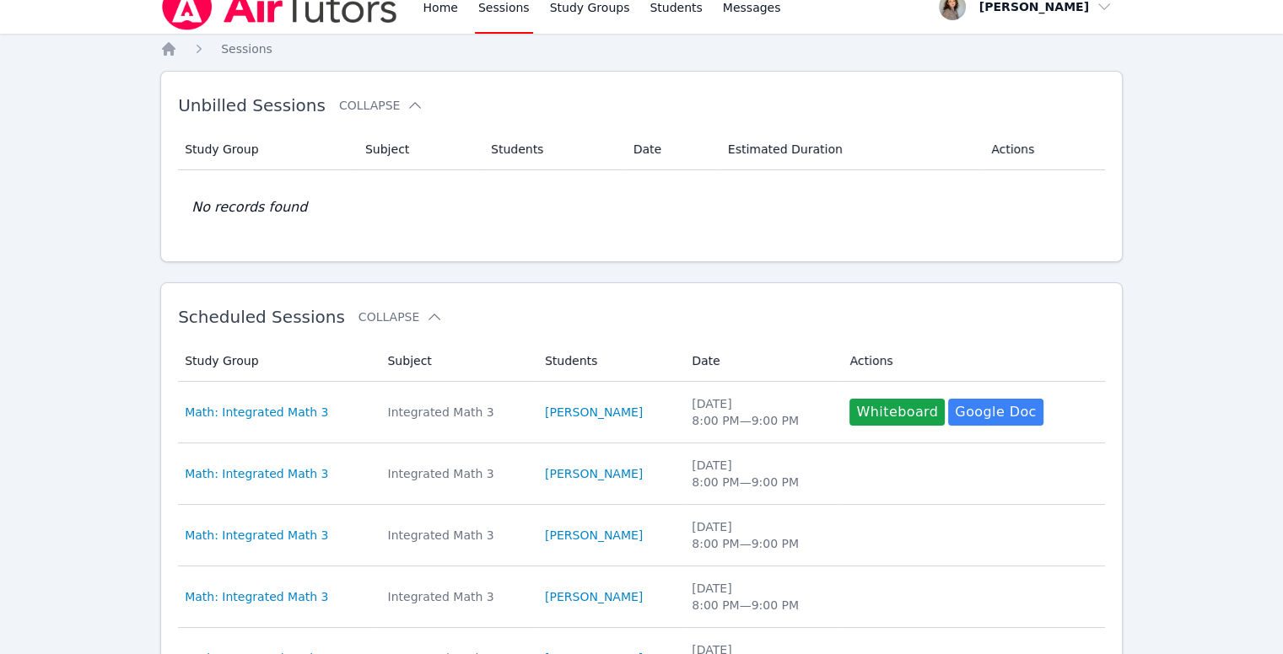
click at [70, 242] on div "Home Sessions Study Groups Students Messages Open user menu [PERSON_NAME] Open …" at bounding box center [641, 592] width 1283 height 1224
